Goal: Transaction & Acquisition: Purchase product/service

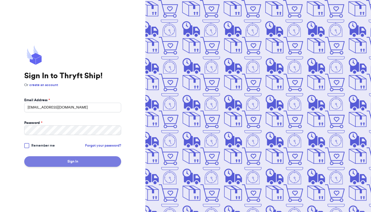
click at [80, 162] on button "Sign In" at bounding box center [72, 161] width 97 height 11
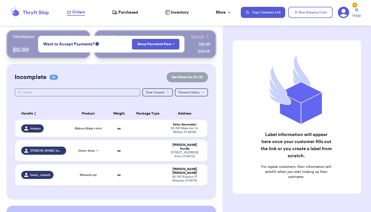
checkbox input "false"
click at [129, 132] on td "oz" at bounding box center [119, 128] width 23 height 17
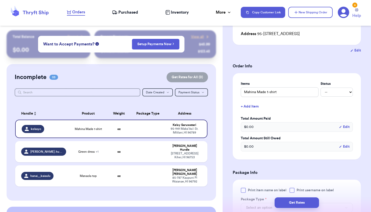
scroll to position [160, 0]
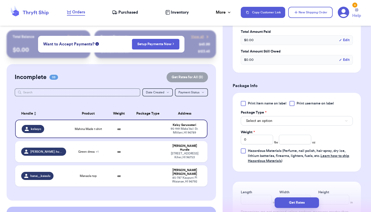
click at [266, 121] on span "Select an option" at bounding box center [259, 121] width 26 height 5
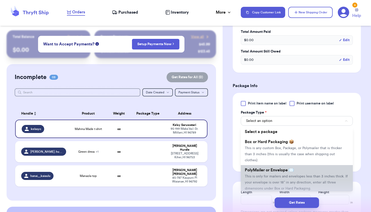
click at [261, 175] on span "This is only for mailers and envelopes less than 3 inches thick. If your envelo…" at bounding box center [296, 183] width 103 height 16
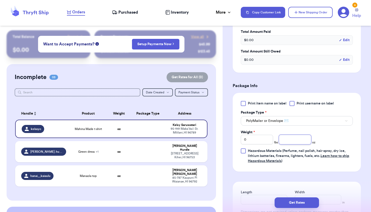
click at [291, 139] on input "number" at bounding box center [295, 140] width 32 height 10
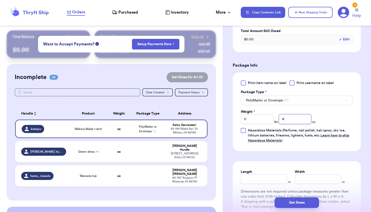
type input "8"
click at [272, 182] on input "Length" at bounding box center [264, 180] width 46 height 10
type input "8"
click at [303, 183] on input "Width *" at bounding box center [318, 180] width 46 height 10
type input "10"
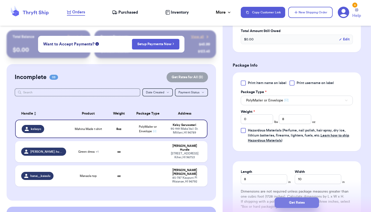
click at [288, 202] on button "Get Rates" at bounding box center [297, 203] width 44 height 11
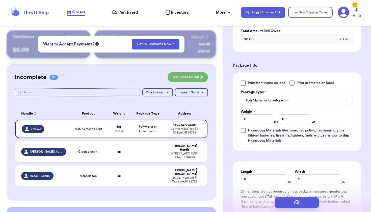
scroll to position [0, 0]
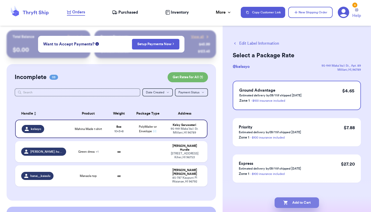
click at [295, 204] on button "Add to Cart" at bounding box center [297, 203] width 44 height 11
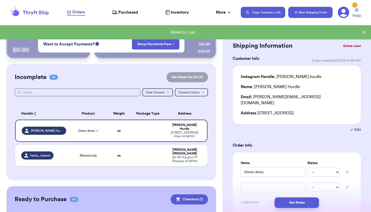
click at [301, 14] on button "New Shipping Order" at bounding box center [311, 12] width 44 height 11
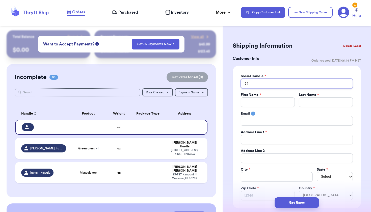
click at [271, 80] on input "Total Amount Paid" at bounding box center [297, 84] width 112 height 10
type input "h"
type input "he"
type input "her"
type input "here"
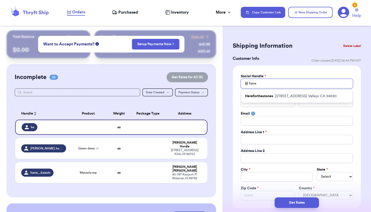
type input "here"
click at [273, 99] on div "Hereforthestones [STREET_ADDRESS] [GEOGRAPHIC_DATA]" at bounding box center [297, 96] width 112 height 13
type input "Hereforthestones"
type input "Princess"
type input "Villegos"
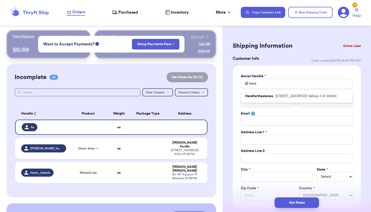
type input "[EMAIL_ADDRESS][DOMAIN_NAME]"
type input "[STREET_ADDRESS]"
type input "Vallejo"
select select "CA"
type input "94590"
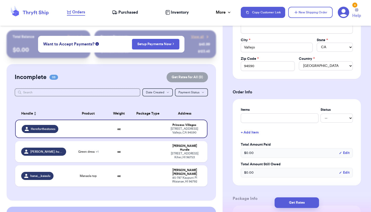
scroll to position [138, 0]
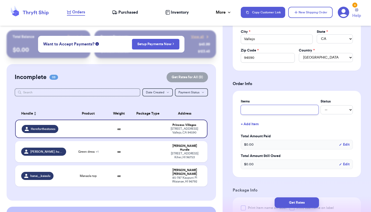
type input "N"
type input "Na"
type input "Naa"
type input "Naau"
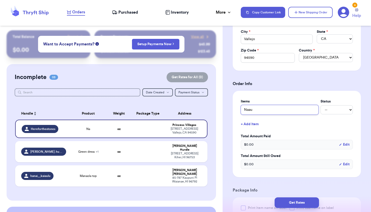
type input "Naau t"
type input "Naau ta"
type input "Naau tan"
type input "Naau tank"
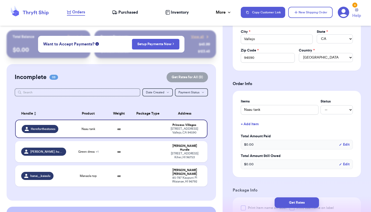
click at [254, 126] on button "+ Add Item" at bounding box center [297, 124] width 116 height 11
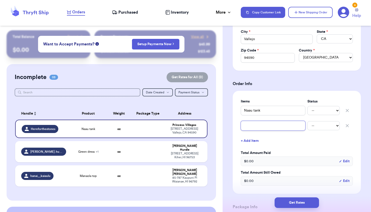
type input "D"
type input "F"
type input "Fa"
type input "Fad"
type input "Fadd"
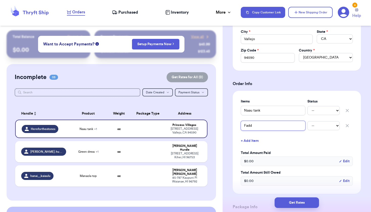
type input "Fadda"
type input "Faddah"
type input "Faddah t"
type input "Faddah te"
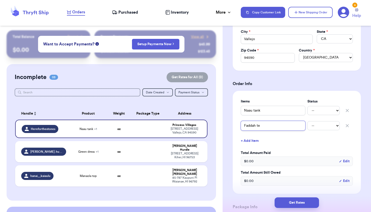
type input "Faddah tee"
click at [250, 142] on button "+ Add Item" at bounding box center [297, 140] width 116 height 11
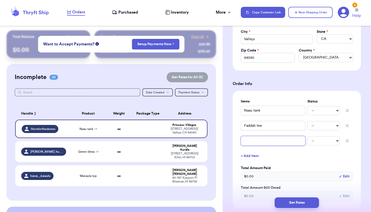
type input "H"
type input "HI"
type input "HIF"
type input "HIFI"
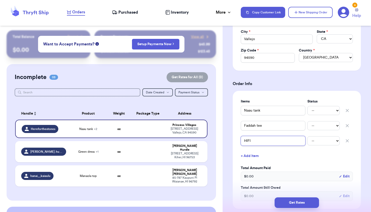
type input "HIFI t"
type input "HIFI ta"
type input "[PERSON_NAME]"
type input "HIFI tank"
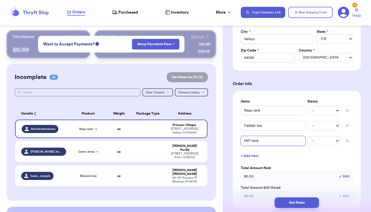
type input "HIFI tank x"
type input "HIFI tank xs"
click at [248, 158] on button "+ Add Item" at bounding box center [297, 156] width 116 height 11
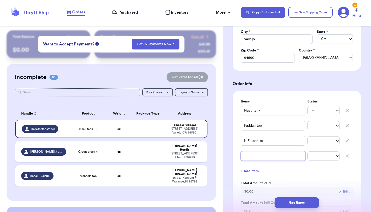
type input "a"
type input "al"
type input "alo"
type input "alo b"
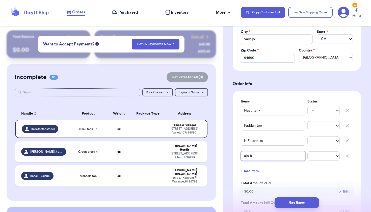
type input "alo bo"
type input "alo bod"
type input "alo body"
type input "alo bodys"
type input "alo bodysu"
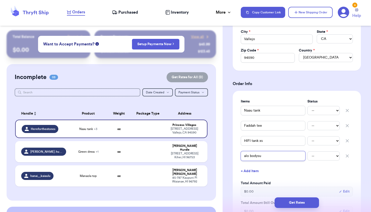
type input "alo bodysui"
type input "alo bodysuit"
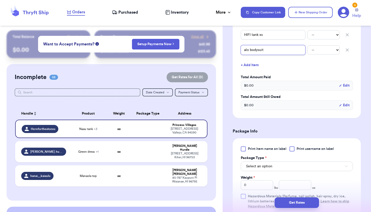
scroll to position [292, 0]
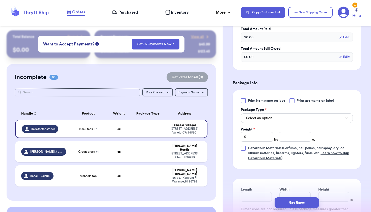
type input "alo bodysuit"
click at [278, 115] on button "Select an option" at bounding box center [297, 118] width 112 height 10
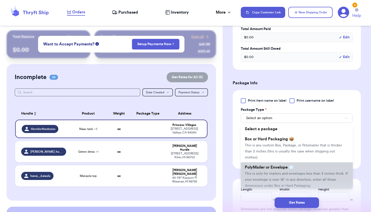
click at [276, 172] on span "This is only for mailers and envelopes less than 3 inches thick. If your envelo…" at bounding box center [296, 180] width 103 height 16
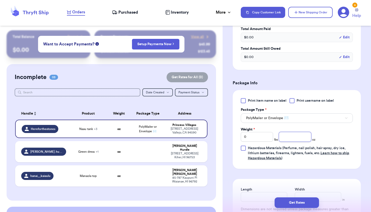
click at [291, 137] on input "number" at bounding box center [295, 137] width 32 height 10
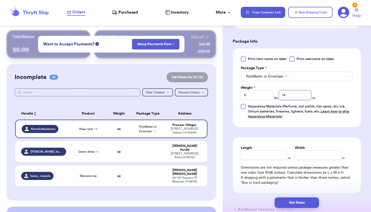
scroll to position [340, 0]
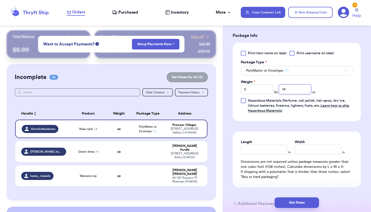
type input "14"
click at [265, 148] on input "Length" at bounding box center [264, 150] width 46 height 10
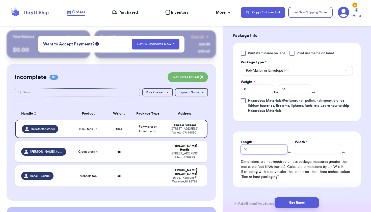
type input "10"
click at [304, 150] on input "1" at bounding box center [318, 150] width 46 height 10
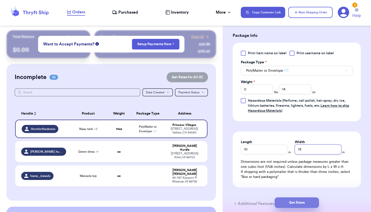
type input "13"
click at [287, 199] on button "Get Rates" at bounding box center [297, 203] width 44 height 11
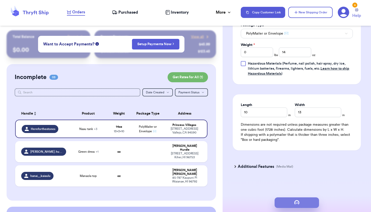
scroll to position [0, 0]
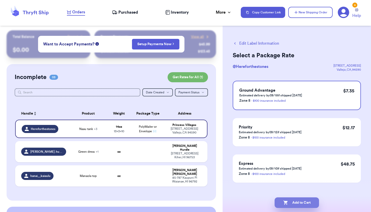
click at [293, 199] on button "Add to Cart" at bounding box center [297, 203] width 44 height 11
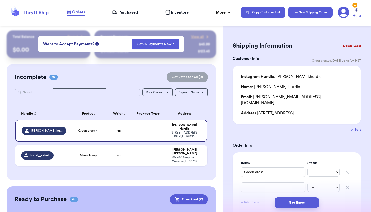
click at [319, 10] on button "New Shipping Order" at bounding box center [311, 12] width 44 height 11
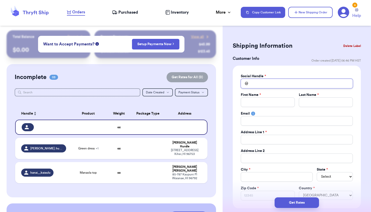
click at [272, 82] on input "Total Amount Paid" at bounding box center [297, 84] width 112 height 10
type input "k"
type input "ku"
type input "kul"
type input "kuli"
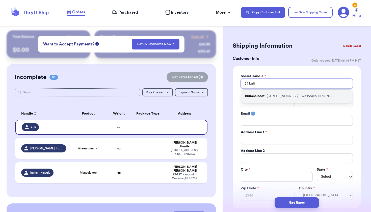
type input "kuli"
click at [266, 95] on div "kuliascloset [STREET_ADDRESS]" at bounding box center [297, 96] width 112 height 13
type input "kuliascloset"
type input "Ash"
type input "[PERSON_NAME]"
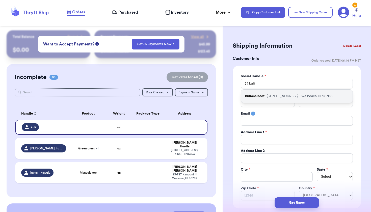
type input "[EMAIL_ADDRESS][DOMAIN_NAME]"
type input "[STREET_ADDRESS]"
type input "Ewa beach"
select select "HI"
type input "96706"
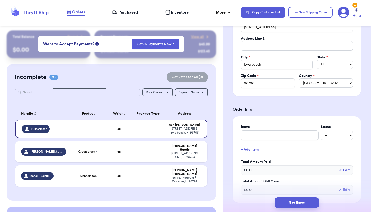
scroll to position [127, 0]
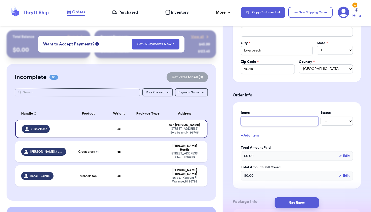
type input "A"
type input "Al"
type input "Alo"
type input "Alo t"
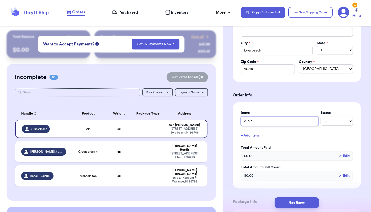
type input "Alo to"
type input "Alo top"
type input "Alo top s"
type input "Alo top sm"
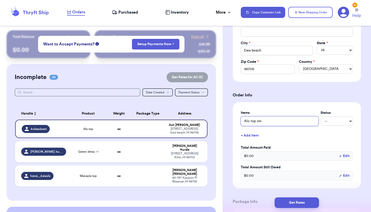
type input "Alo top sma"
type input "Alo top smal"
type input "Alo top small"
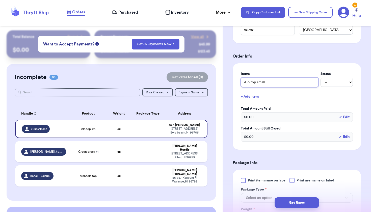
scroll to position [237, 0]
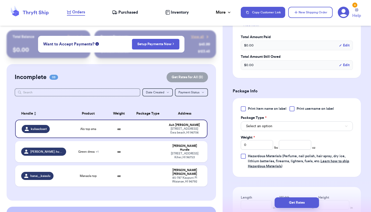
type input "Alo top small"
click at [281, 130] on button "Select an option" at bounding box center [297, 127] width 112 height 10
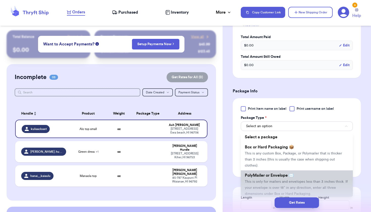
click at [271, 174] on span "PolyMailer or Envelope ✉️" at bounding box center [269, 176] width 49 height 4
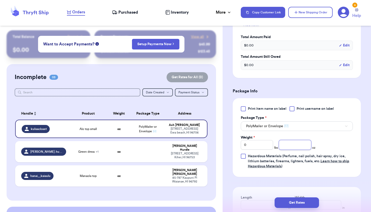
click at [291, 145] on input "number" at bounding box center [295, 145] width 32 height 10
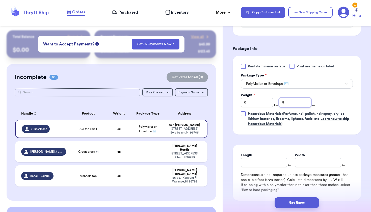
scroll to position [286, 0]
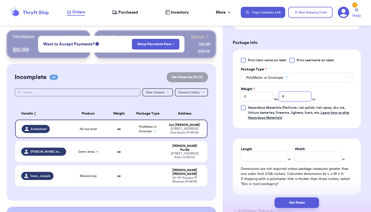
type input "8"
click at [265, 159] on input "Length" at bounding box center [264, 157] width 46 height 10
type input "8"
click at [300, 159] on input "Width *" at bounding box center [318, 157] width 46 height 10
type input "10"
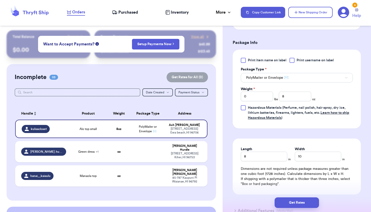
click at [294, 189] on div "Length 8 in Width 10 in Dimensions are not required unless package measures gre…" at bounding box center [297, 167] width 128 height 56
click at [288, 202] on button "Get Rates" at bounding box center [297, 203] width 44 height 11
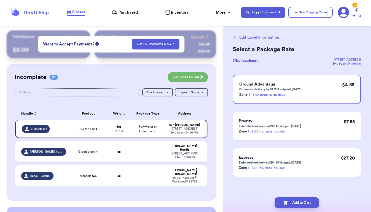
scroll to position [0, 0]
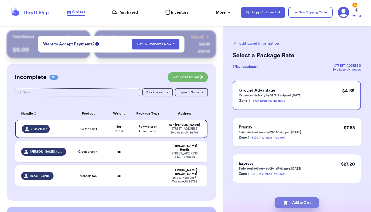
click at [288, 202] on button "Add to Cart" at bounding box center [297, 203] width 44 height 11
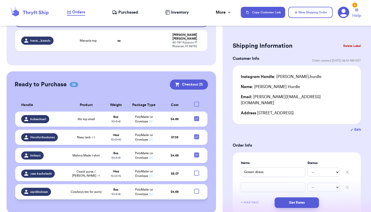
scroll to position [115, 0]
click at [127, 171] on td "PolyMailer or Envelope ✉️" at bounding box center [144, 174] width 34 height 15
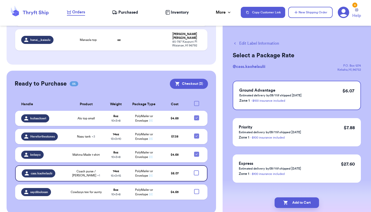
click at [257, 42] on button "Edit Label Information" at bounding box center [256, 43] width 46 height 6
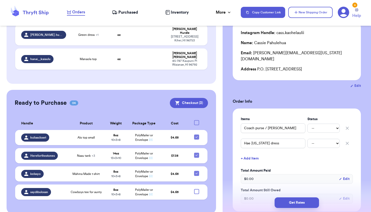
scroll to position [55, 0]
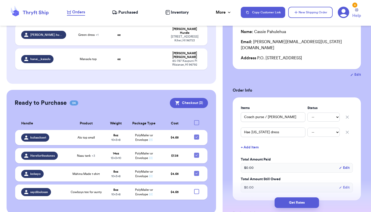
click at [254, 142] on button "+ Add Item" at bounding box center [297, 147] width 116 height 11
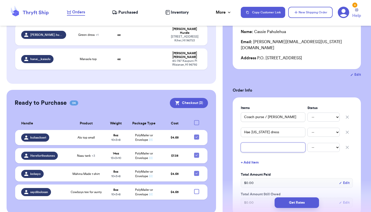
click at [254, 146] on input "text" at bounding box center [273, 148] width 65 height 10
type input "Mae underwear rev tote"
click at [245, 157] on button "+ Add Item" at bounding box center [297, 162] width 116 height 11
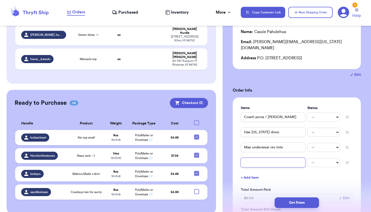
click at [252, 159] on input "text" at bounding box center [273, 163] width 65 height 10
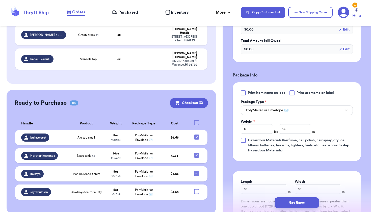
scroll to position [214, 0]
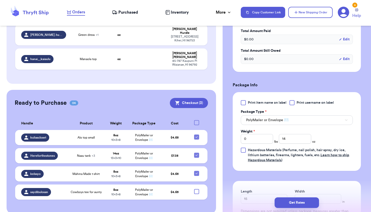
type input "AE skirt"
click at [270, 118] on span "PolyMailer or Envelope ✉️" at bounding box center [267, 120] width 42 height 5
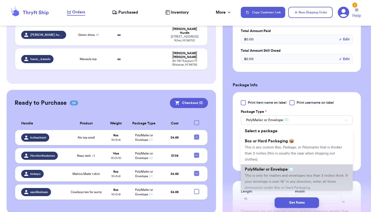
click at [261, 174] on span "This is only for mailers and envelopes less than 3 inches thick. If your envelo…" at bounding box center [296, 182] width 103 height 16
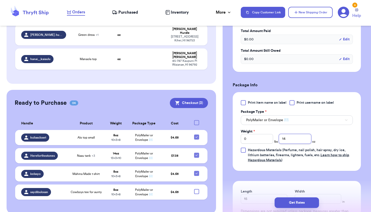
click at [293, 134] on input "14" at bounding box center [295, 139] width 32 height 10
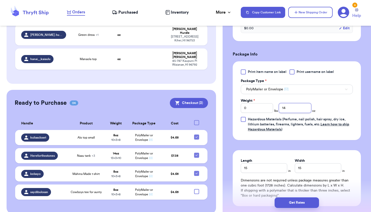
scroll to position [261, 0]
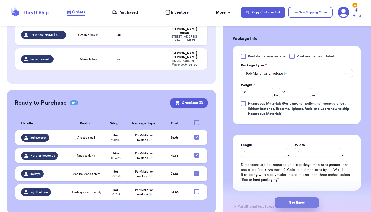
click at [294, 202] on button "Get Rates" at bounding box center [297, 203] width 44 height 11
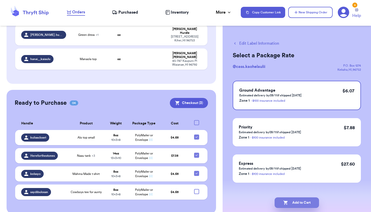
click at [294, 204] on button "Add to Cart" at bounding box center [297, 203] width 44 height 11
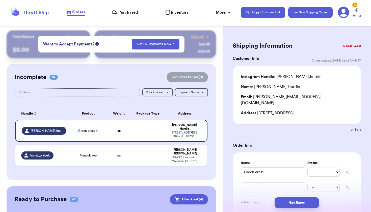
click at [307, 11] on button "New Shipping Order" at bounding box center [311, 12] width 44 height 11
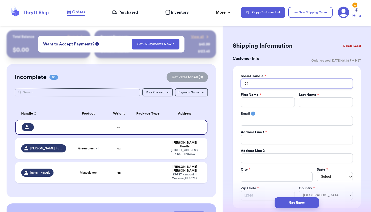
click at [268, 83] on input "Total Amount Paid" at bounding box center [297, 84] width 112 height 10
type input "N"
type input "Na"
type input "Nao"
type input "Naom"
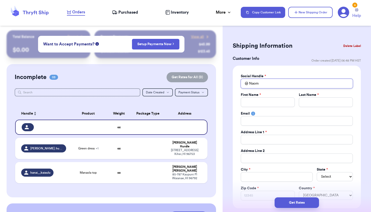
type input "[PERSON_NAME]"
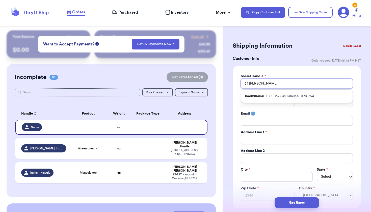
type input "[PERSON_NAME]"
click at [277, 95] on p "P.O. [GEOGRAPHIC_DATA]" at bounding box center [291, 96] width 48 height 5
type input "naomikauai"
type input "Makanani"
type input "Mersberg"
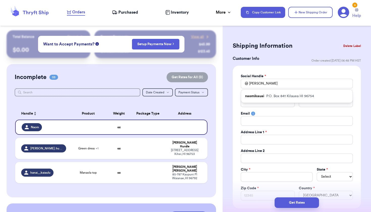
type input "[EMAIL_ADDRESS][DOMAIN_NAME]"
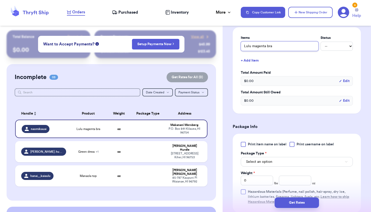
scroll to position [264, 0]
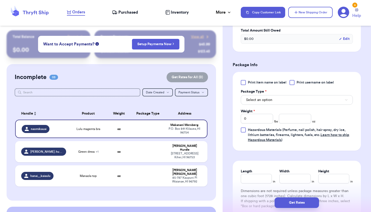
click at [278, 101] on button "Select an option" at bounding box center [297, 100] width 112 height 10
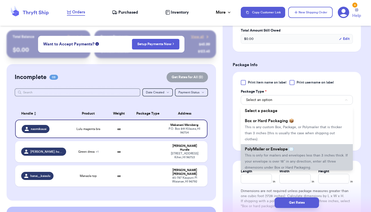
click at [267, 159] on li "PolyMailer or Envelope ✉️ This is only for mailers and envelopes less than 3 in…" at bounding box center [297, 158] width 112 height 28
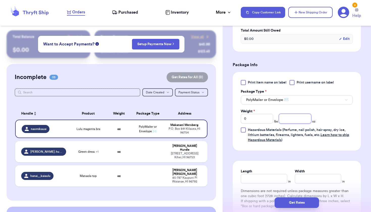
click at [294, 115] on input "number" at bounding box center [295, 119] width 32 height 10
click at [254, 176] on input "Length" at bounding box center [264, 179] width 46 height 10
click at [300, 180] on input "Width *" at bounding box center [318, 179] width 46 height 10
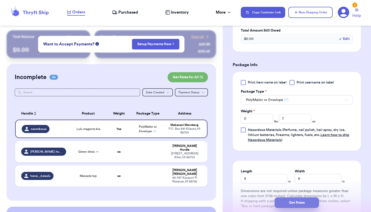
click at [297, 205] on button "Get Rates" at bounding box center [297, 203] width 44 height 11
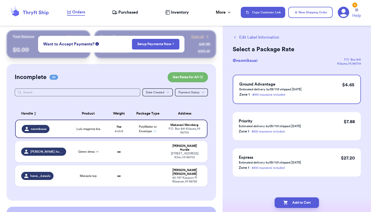
scroll to position [0, 0]
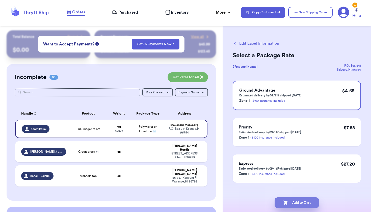
click at [297, 205] on button "Add to Cart" at bounding box center [297, 203] width 44 height 11
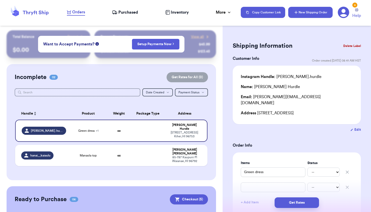
click at [319, 11] on button "New Shipping Order" at bounding box center [311, 12] width 44 height 11
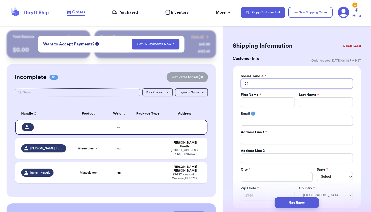
click at [257, 83] on input "Total Amount Paid" at bounding box center [297, 84] width 112 height 10
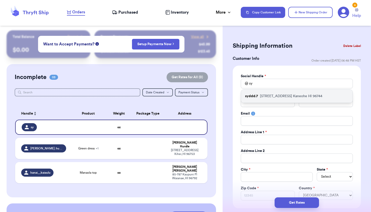
click at [253, 94] on p "syddd.7" at bounding box center [251, 96] width 13 height 5
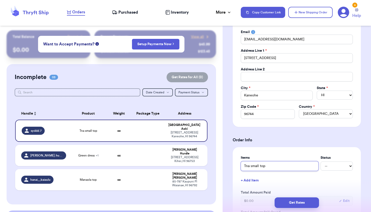
scroll to position [199, 0]
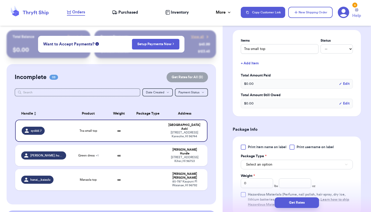
click at [254, 165] on span "Select an option" at bounding box center [259, 164] width 26 height 5
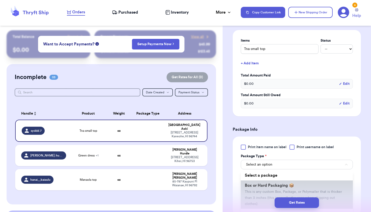
scroll to position [22, 0]
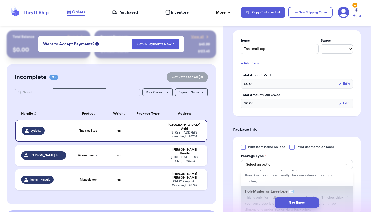
click at [254, 196] on span "This is only for mailers and envelopes less than 3 inches thick. If your envelo…" at bounding box center [296, 204] width 103 height 16
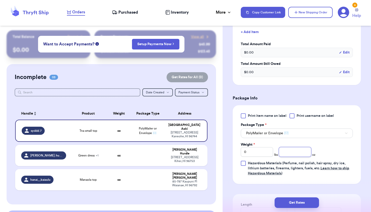
click at [293, 155] on input "number" at bounding box center [295, 152] width 32 height 10
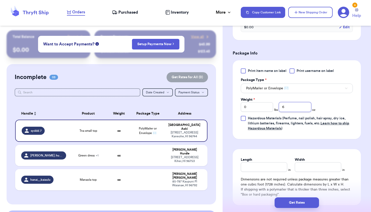
scroll to position [288, 0]
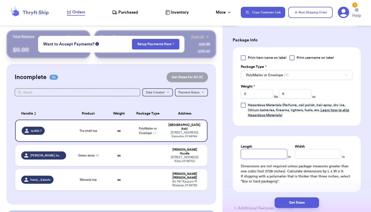
click at [276, 152] on input "Length" at bounding box center [264, 154] width 46 height 10
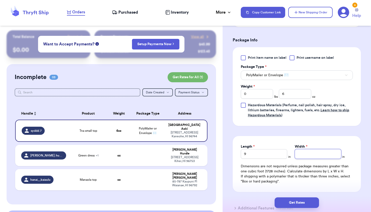
click at [305, 156] on input "Width *" at bounding box center [318, 154] width 46 height 10
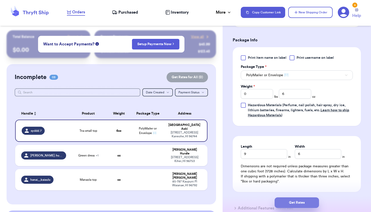
click at [290, 198] on button "Get Rates" at bounding box center [297, 203] width 44 height 11
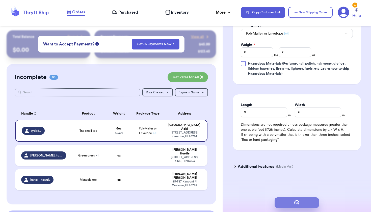
scroll to position [0, 0]
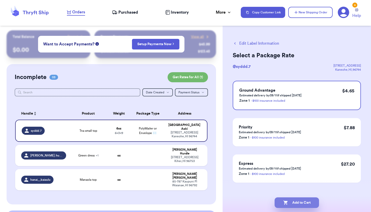
click at [290, 201] on button "Add to Cart" at bounding box center [297, 203] width 44 height 11
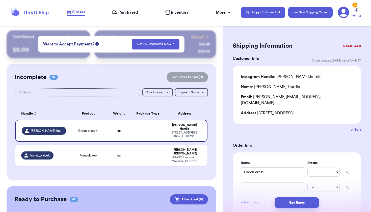
click at [315, 12] on button "New Shipping Order" at bounding box center [311, 12] width 44 height 11
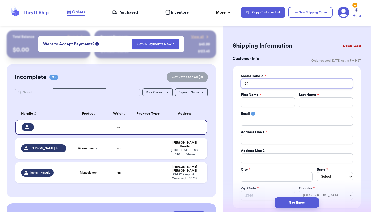
click at [272, 83] on input "Total Amount Paid" at bounding box center [297, 84] width 112 height 10
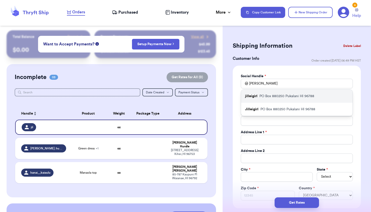
drag, startPoint x: 272, startPoint y: 83, endPoint x: 286, endPoint y: 96, distance: 18.6
click at [286, 96] on p "PO Box 880250 Pukalani HI 96788" at bounding box center [287, 96] width 55 height 5
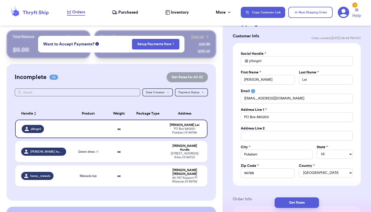
scroll to position [118, 0]
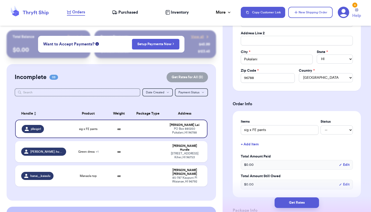
click at [252, 144] on button "+ Add Item" at bounding box center [297, 144] width 116 height 11
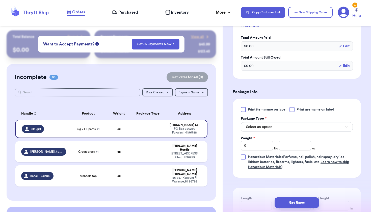
scroll to position [264, 0]
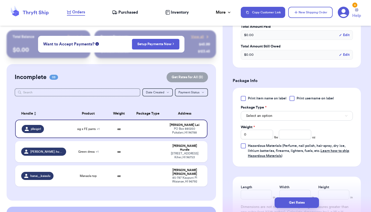
click at [281, 116] on button "Select an option" at bounding box center [297, 116] width 112 height 10
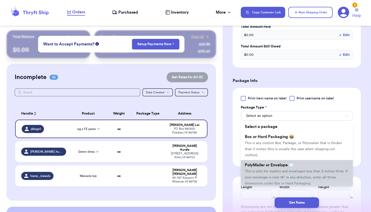
click at [273, 171] on span "This is only for mailers and envelopes less than 3 inches thick. If your envelo…" at bounding box center [296, 178] width 103 height 16
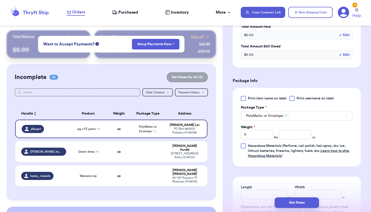
click at [287, 123] on div "Print item name on label Print username on label Package Type * PolyMailer or E…" at bounding box center [297, 127] width 112 height 63
click at [286, 137] on input "number" at bounding box center [295, 135] width 32 height 10
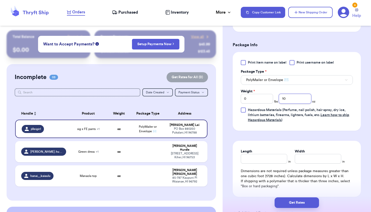
scroll to position [304, 0]
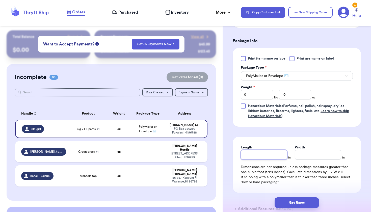
click at [272, 154] on input "Length" at bounding box center [264, 155] width 46 height 10
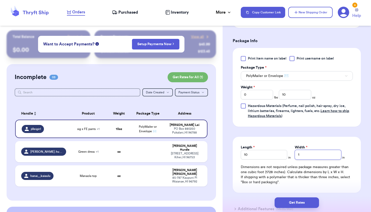
click at [314, 153] on input "1" at bounding box center [318, 155] width 46 height 10
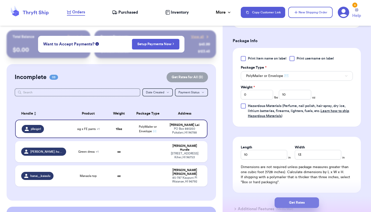
click at [288, 198] on button "Get Rates" at bounding box center [297, 203] width 44 height 11
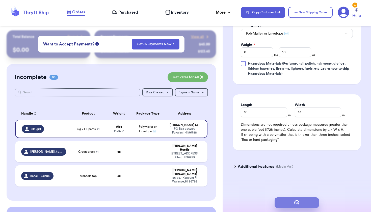
scroll to position [0, 0]
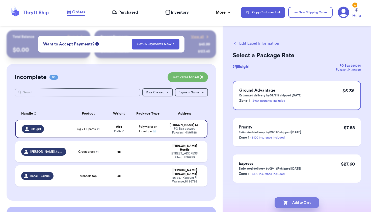
click at [291, 201] on button "Add to Cart" at bounding box center [297, 203] width 44 height 11
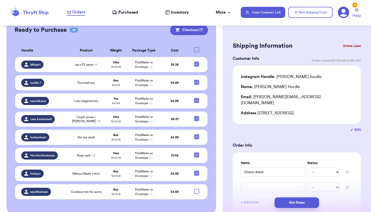
scroll to position [169, 0]
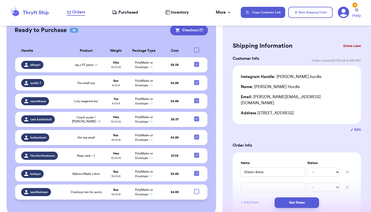
click at [196, 189] on div at bounding box center [196, 191] width 5 height 5
click at [197, 189] on input "checkbox" at bounding box center [197, 189] width 0 height 0
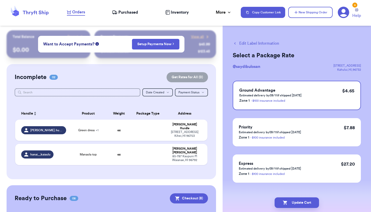
scroll to position [0, 0]
